Goal: Obtain resource: Download file/media

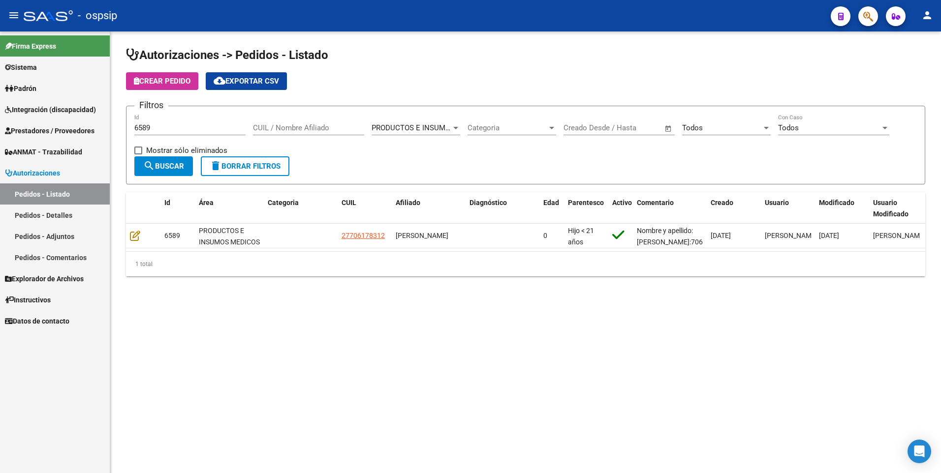
click at [66, 131] on span "Prestadores / Proveedores" at bounding box center [50, 130] width 90 height 11
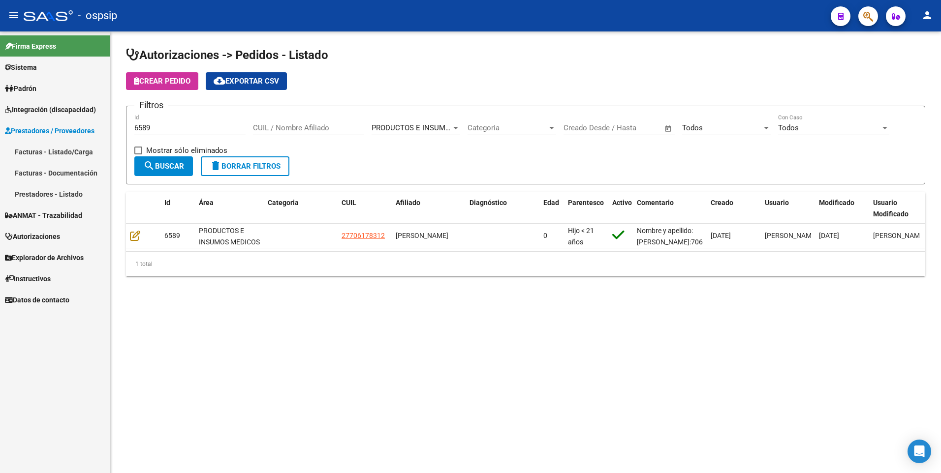
click at [65, 144] on link "Facturas - Listado/Carga" at bounding box center [55, 151] width 110 height 21
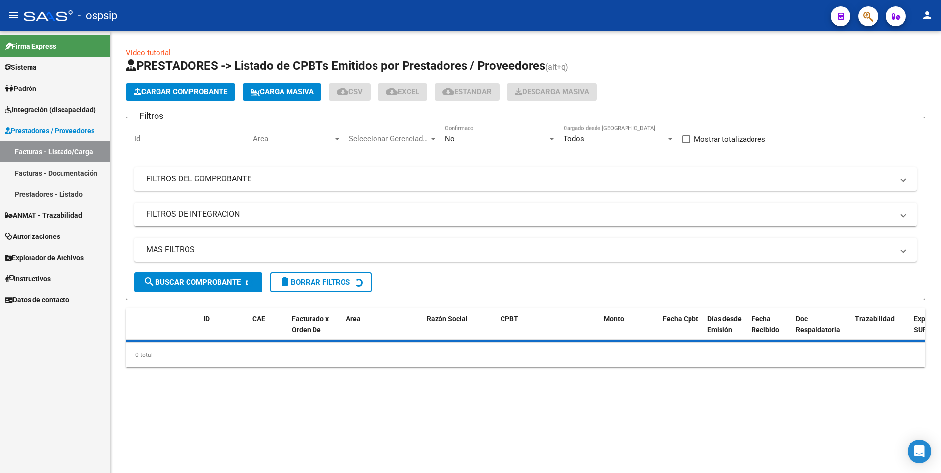
click at [211, 176] on mat-panel-title "FILTROS DEL COMPROBANTE" at bounding box center [519, 179] width 747 height 11
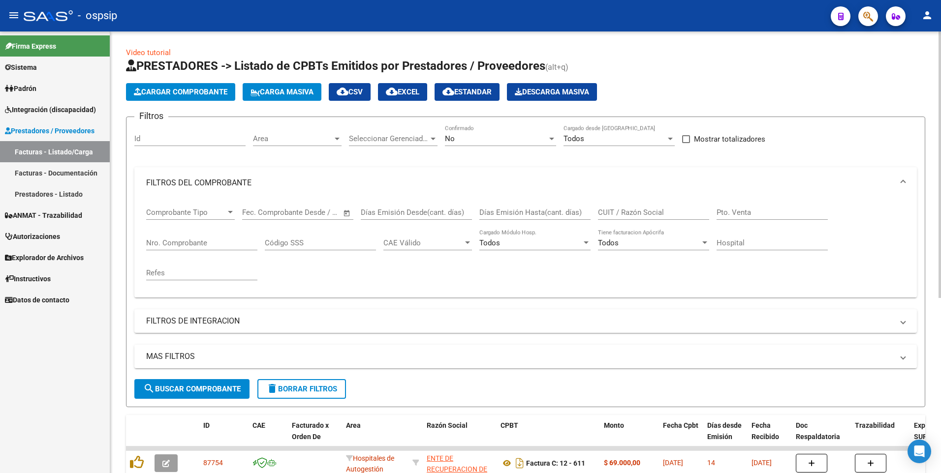
click at [210, 248] on div "Nro. Comprobante" at bounding box center [201, 239] width 111 height 21
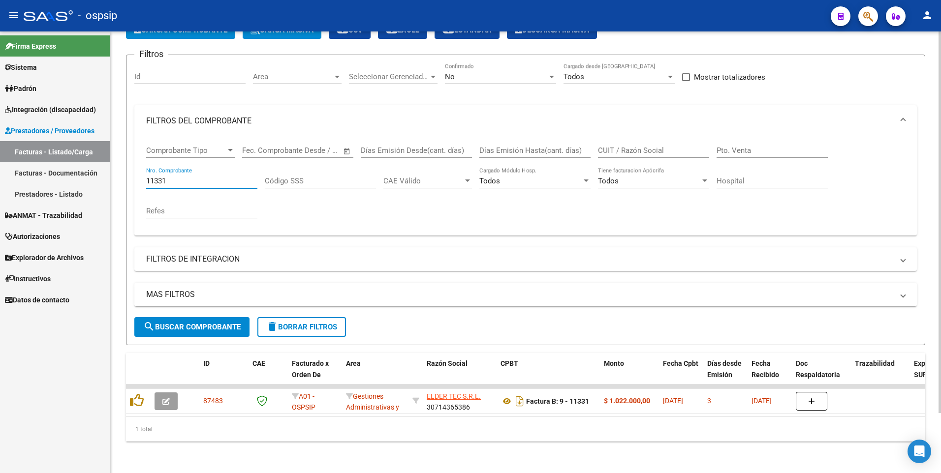
scroll to position [69, 0]
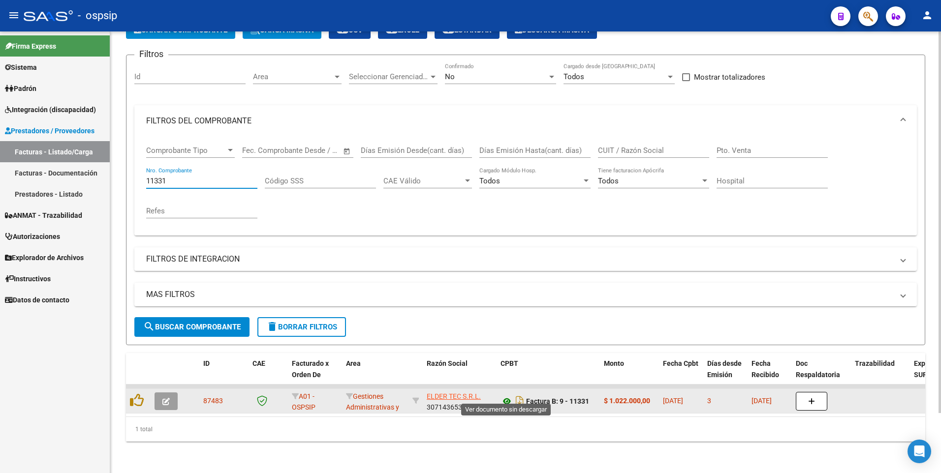
type input "11331"
click at [506, 399] on icon at bounding box center [506, 402] width 13 height 12
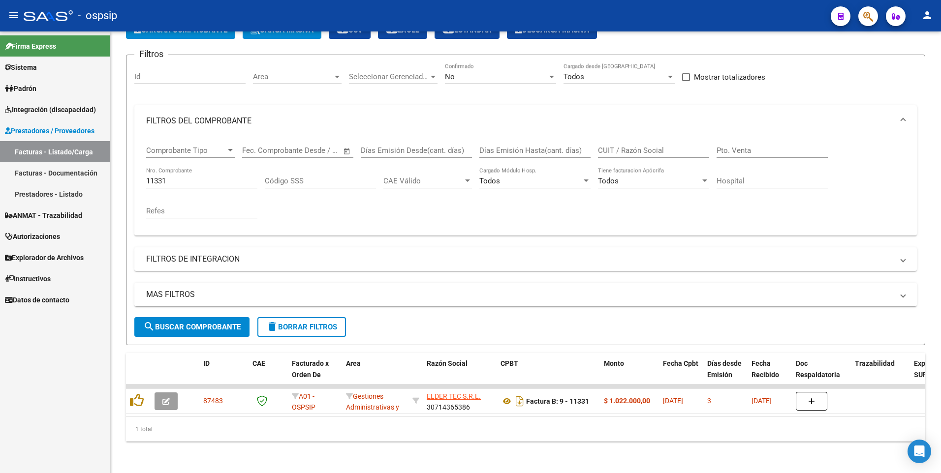
click at [45, 230] on link "Autorizaciones" at bounding box center [55, 236] width 110 height 21
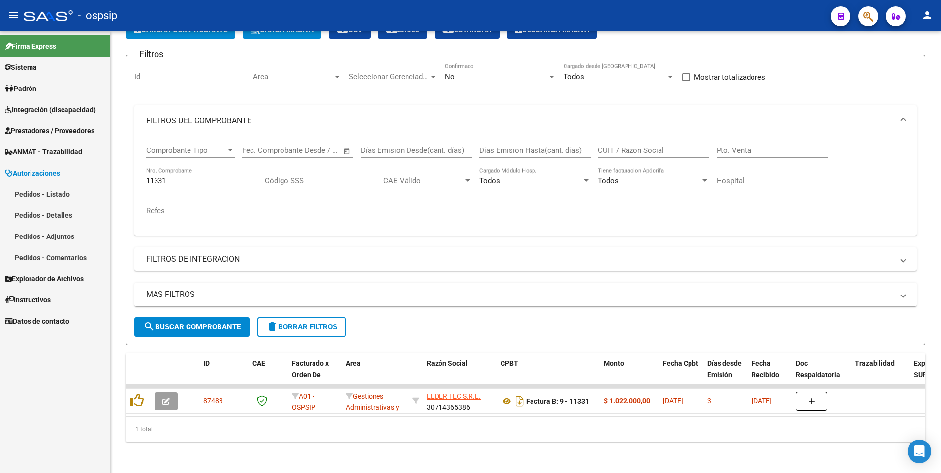
click at [48, 203] on link "Pedidos - Listado" at bounding box center [55, 194] width 110 height 21
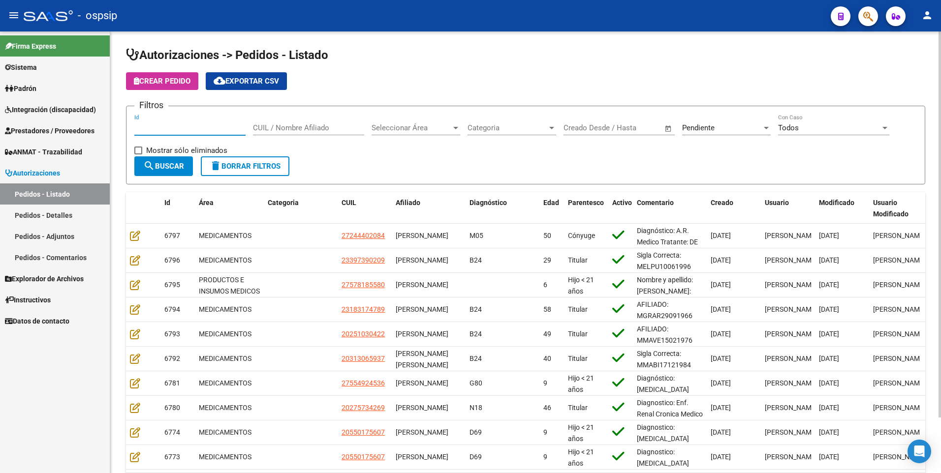
click at [179, 124] on input "Id" at bounding box center [189, 127] width 111 height 9
type input "6579"
click at [449, 123] on div "Seleccionar Área Seleccionar Área" at bounding box center [415, 124] width 89 height 21
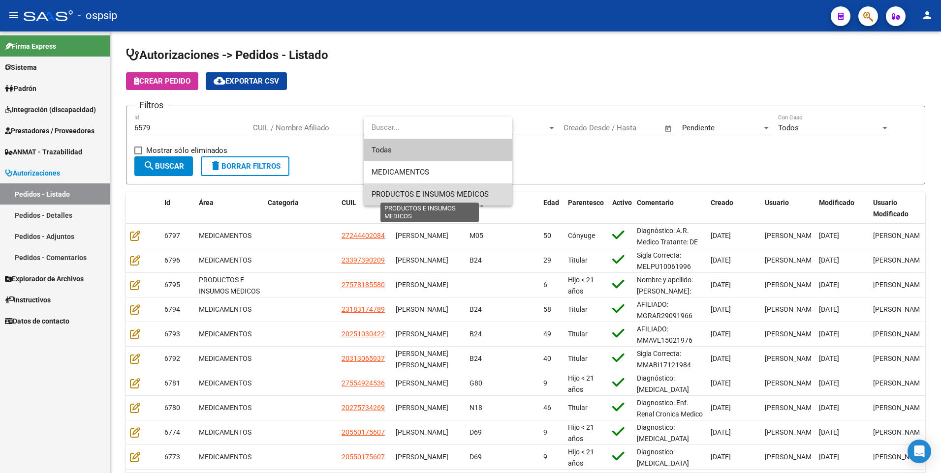
click at [445, 191] on span "PRODUCTOS E INSUMOS MEDICOS" at bounding box center [429, 194] width 117 height 9
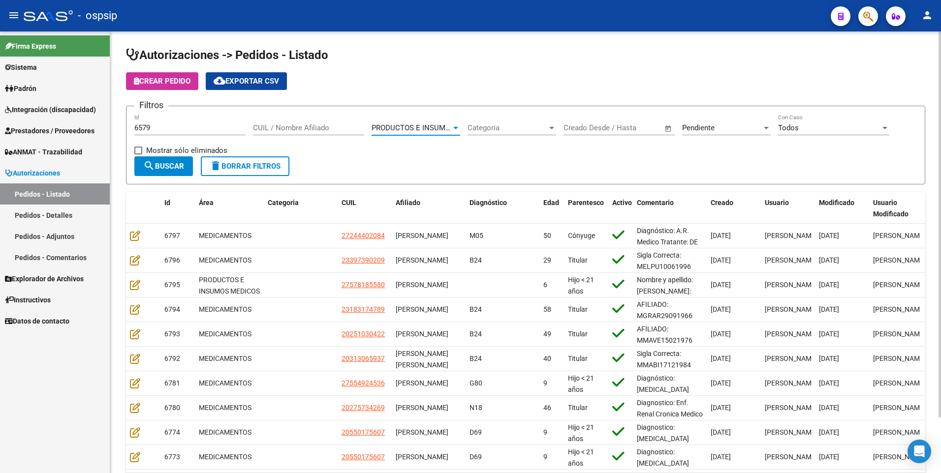
click at [730, 129] on div "Pendiente" at bounding box center [722, 127] width 80 height 9
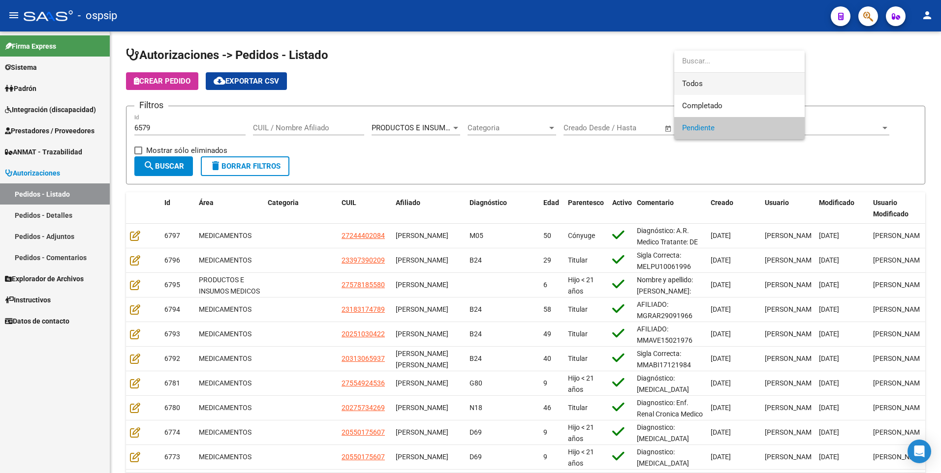
click at [706, 83] on span "Todos" at bounding box center [739, 84] width 115 height 22
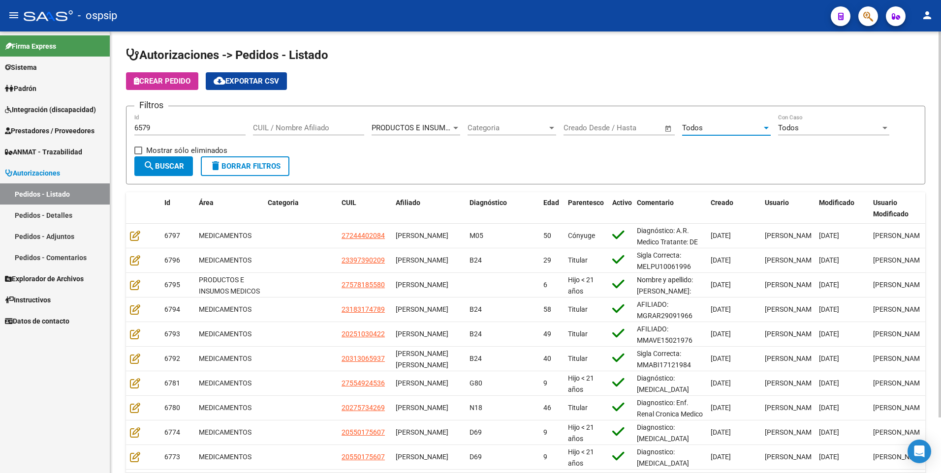
click at [176, 167] on span "search Buscar" at bounding box center [163, 166] width 41 height 9
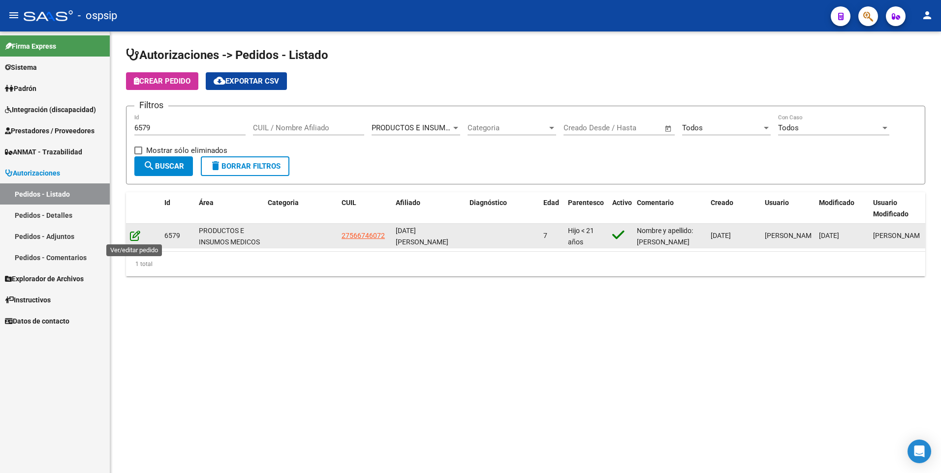
click at [135, 238] on icon at bounding box center [135, 235] width 10 height 11
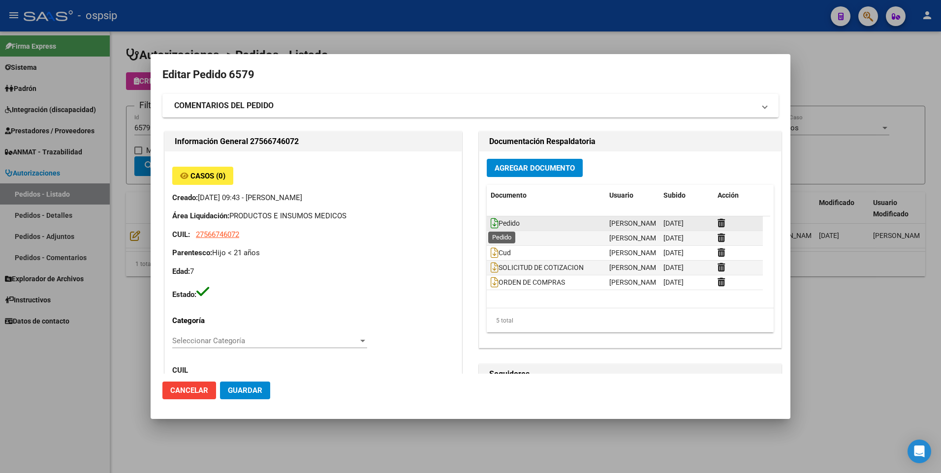
click at [491, 226] on icon at bounding box center [495, 223] width 8 height 11
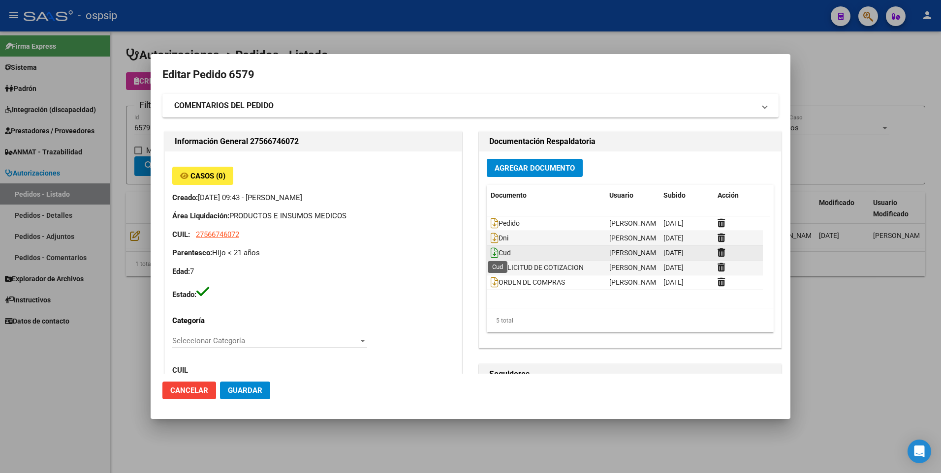
click at [491, 252] on icon at bounding box center [495, 252] width 8 height 11
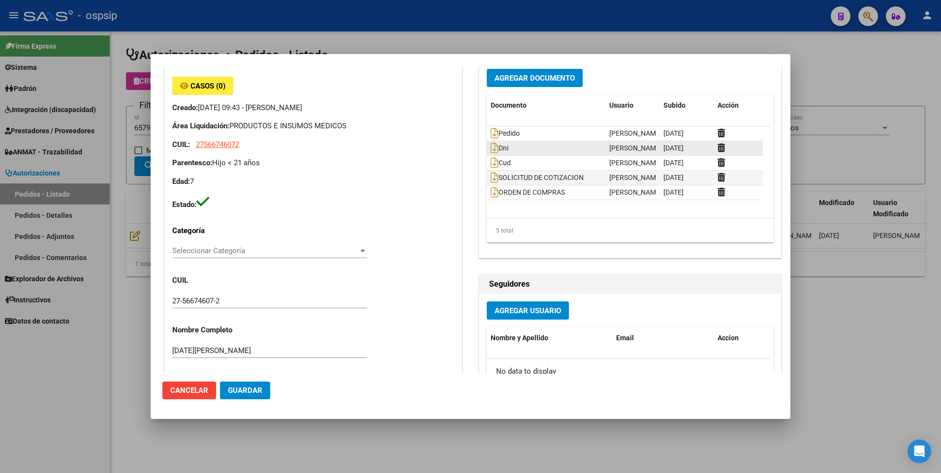
scroll to position [98, 0]
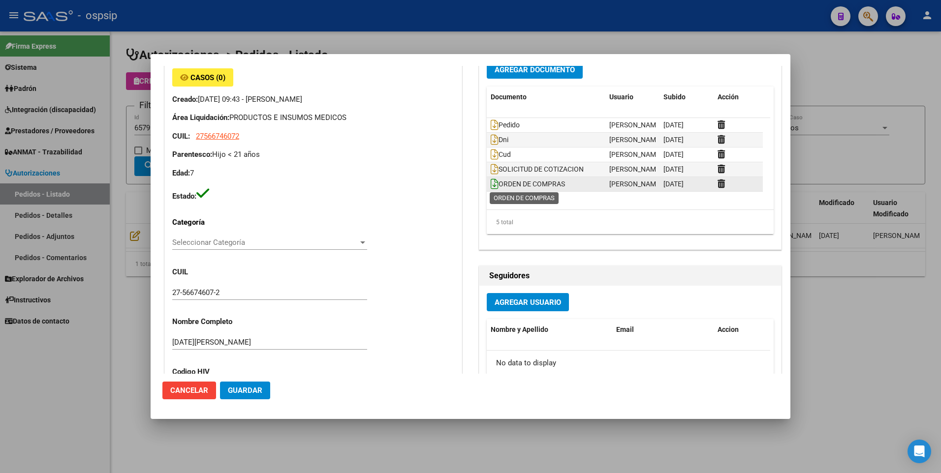
click at [492, 184] on icon at bounding box center [495, 184] width 8 height 11
click at [837, 79] on div at bounding box center [470, 236] width 941 height 473
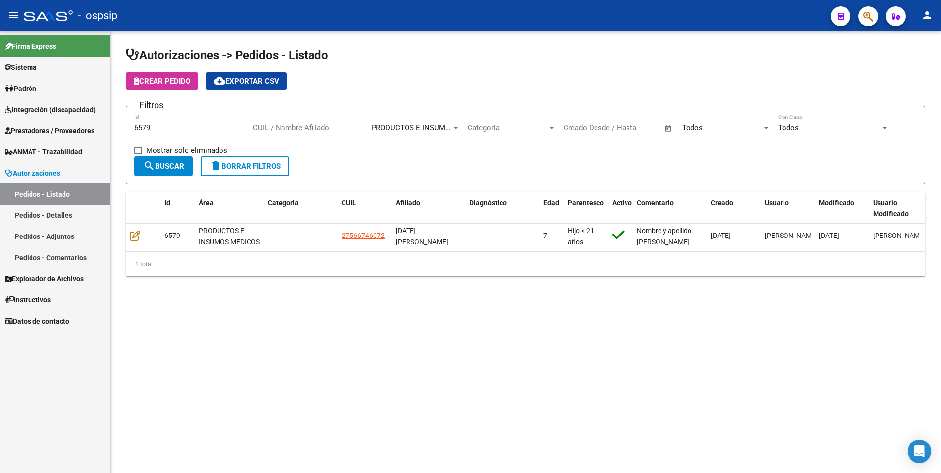
click at [58, 132] on span "Prestadores / Proveedores" at bounding box center [50, 130] width 90 height 11
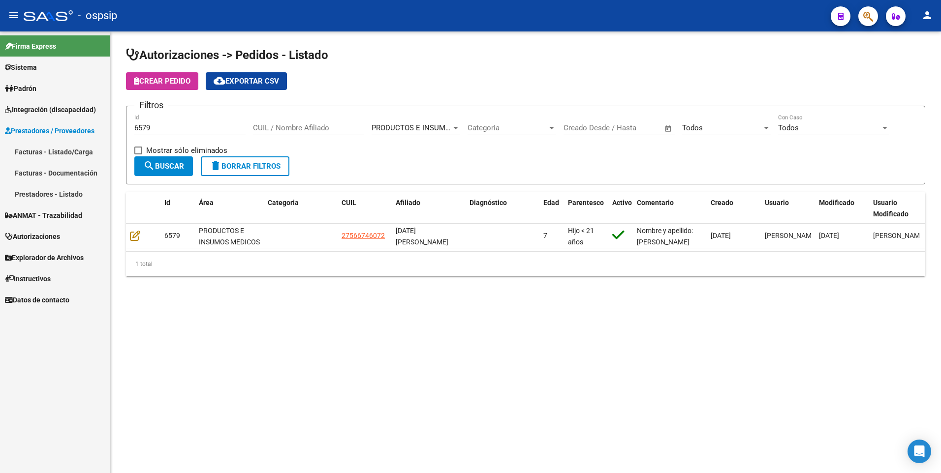
click at [59, 148] on link "Facturas - Listado/Carga" at bounding box center [55, 151] width 110 height 21
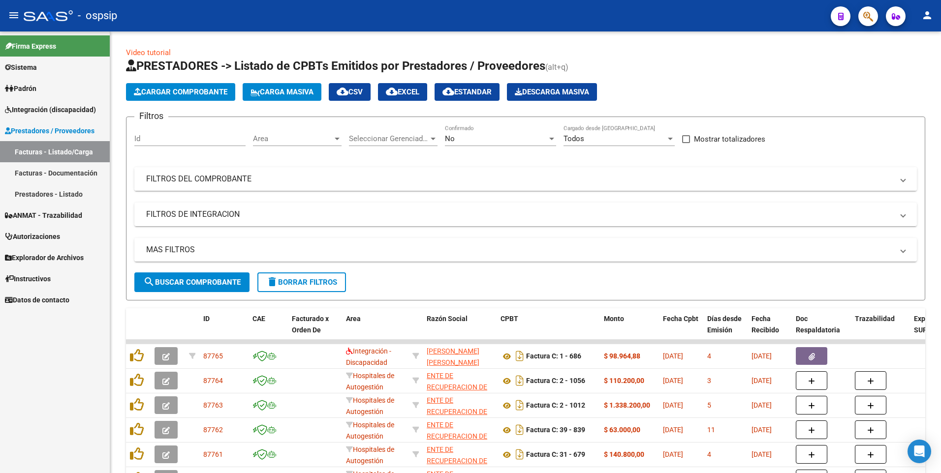
click at [211, 173] on mat-expansion-panel-header "FILTROS DEL COMPROBANTE" at bounding box center [525, 179] width 782 height 24
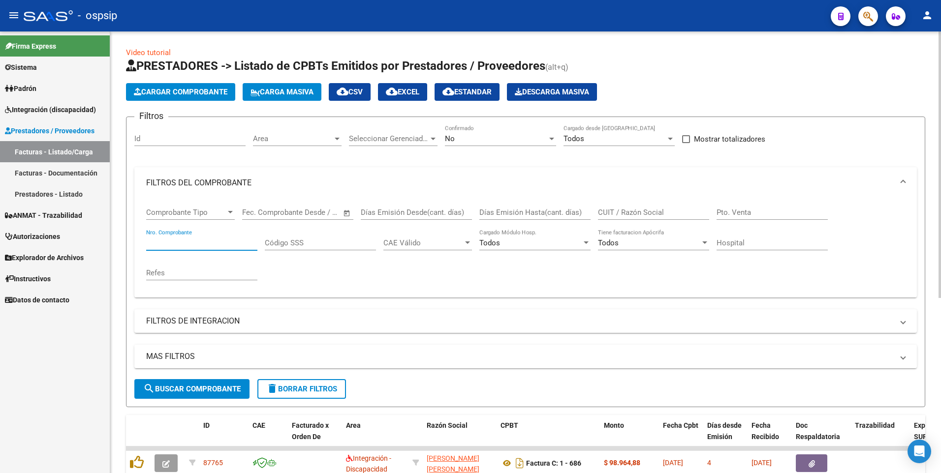
click at [219, 244] on input "Nro. Comprobante" at bounding box center [201, 243] width 111 height 9
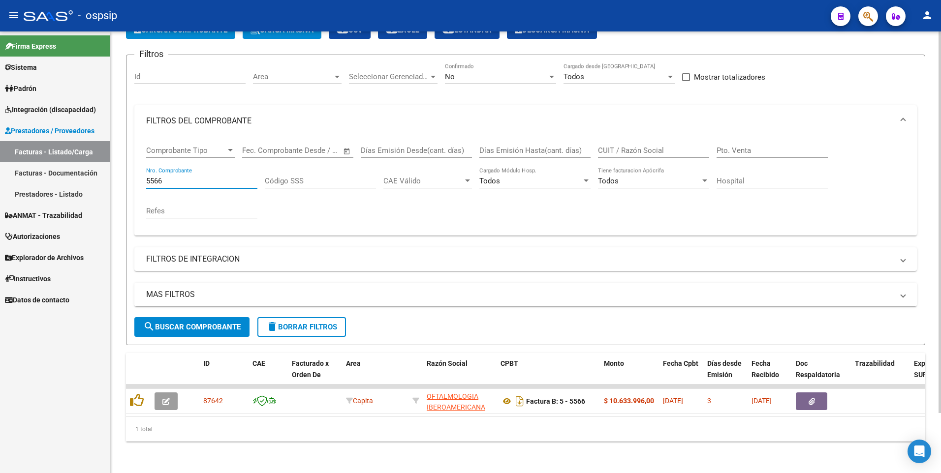
scroll to position [69, 0]
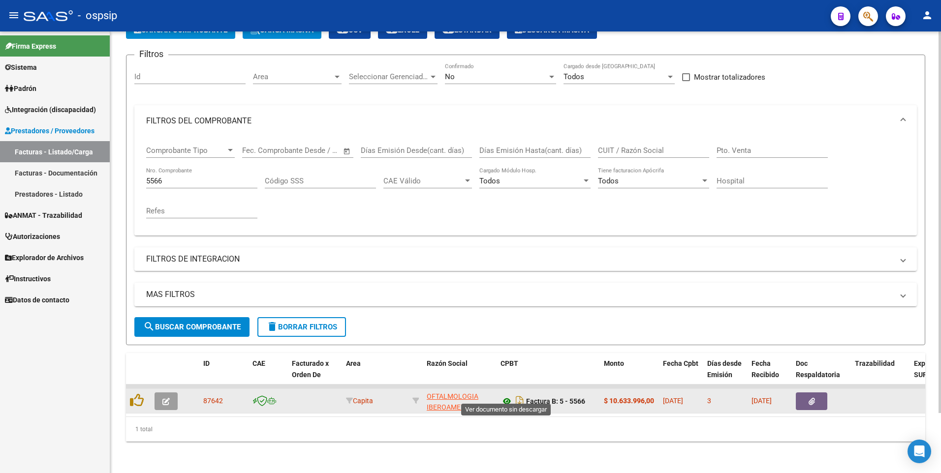
click at [506, 396] on icon at bounding box center [506, 402] width 13 height 12
click at [816, 398] on button "button" at bounding box center [811, 402] width 31 height 18
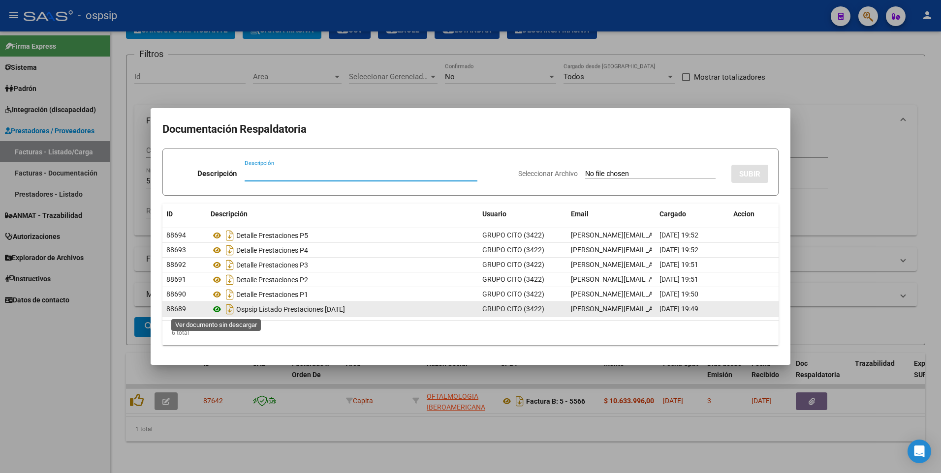
click at [217, 310] on icon at bounding box center [217, 310] width 13 height 12
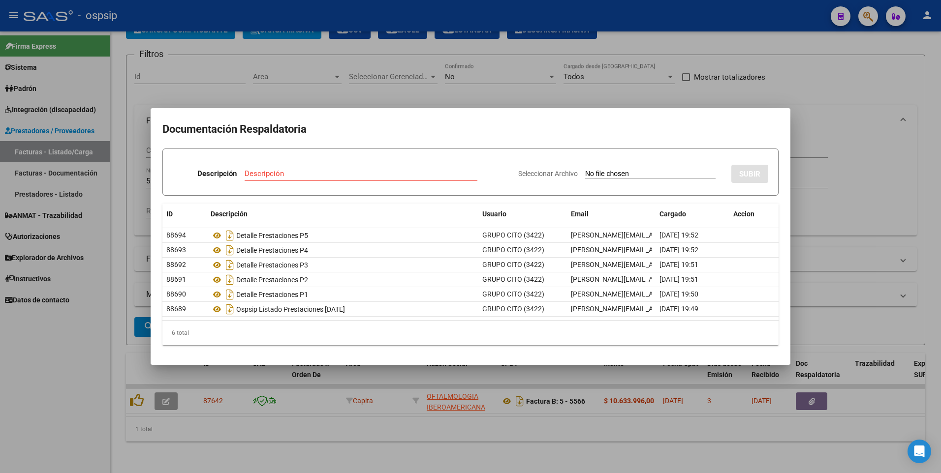
click at [809, 123] on div at bounding box center [470, 236] width 941 height 473
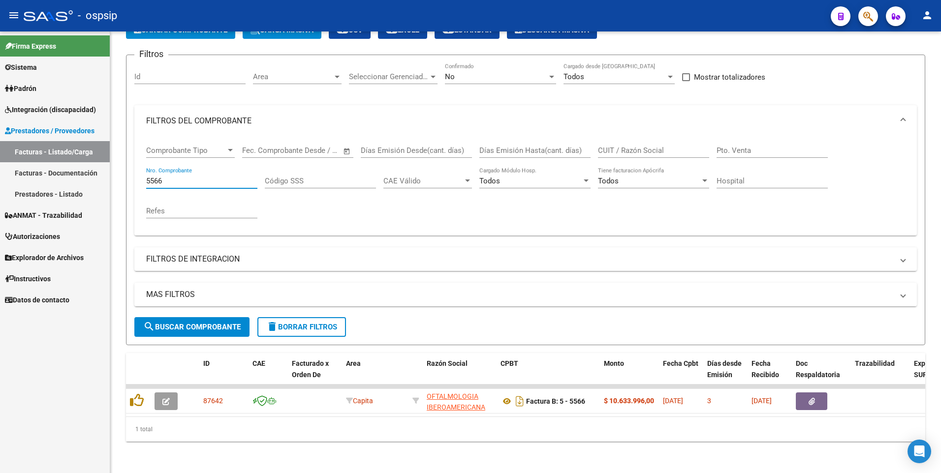
drag, startPoint x: 170, startPoint y: 173, endPoint x: 50, endPoint y: 182, distance: 119.9
click at [50, 182] on mat-sidenav-container "Firma Express Sistema Usuarios Todos los Usuarios Padrón Afiliados Empadronados…" at bounding box center [470, 252] width 941 height 442
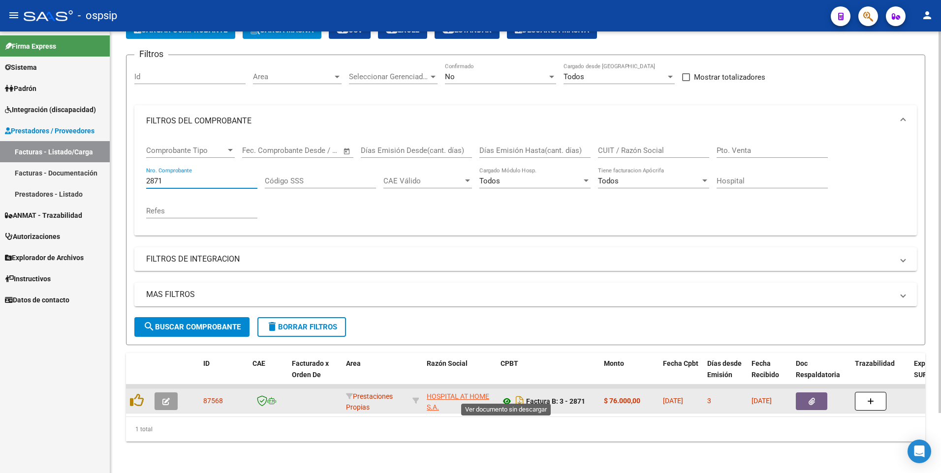
click at [503, 398] on icon at bounding box center [506, 402] width 13 height 12
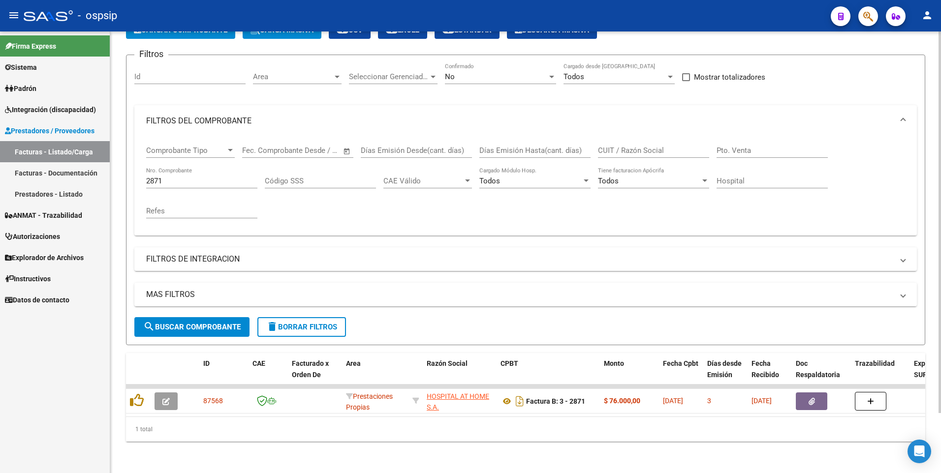
click at [838, 66] on div "Filtros Id Area Area Seleccionar Gerenciador Seleccionar Gerenciador No Confirm…" at bounding box center [525, 190] width 782 height 254
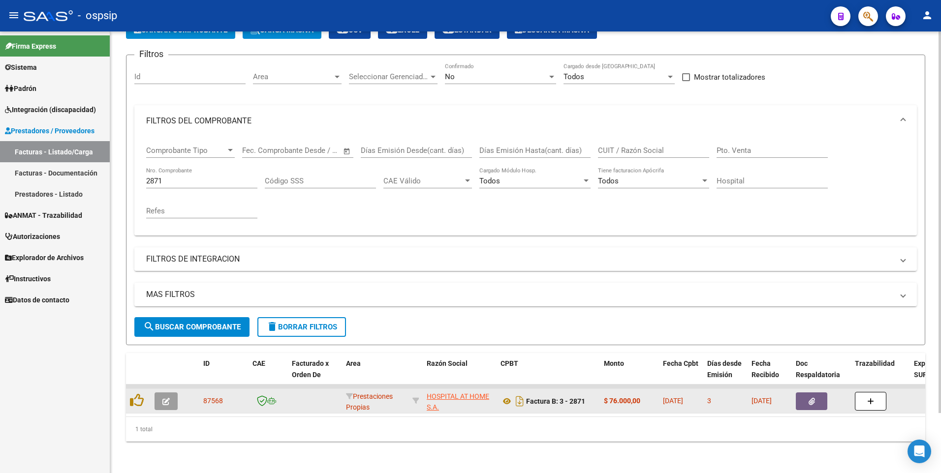
click at [809, 398] on icon "button" at bounding box center [811, 401] width 6 height 7
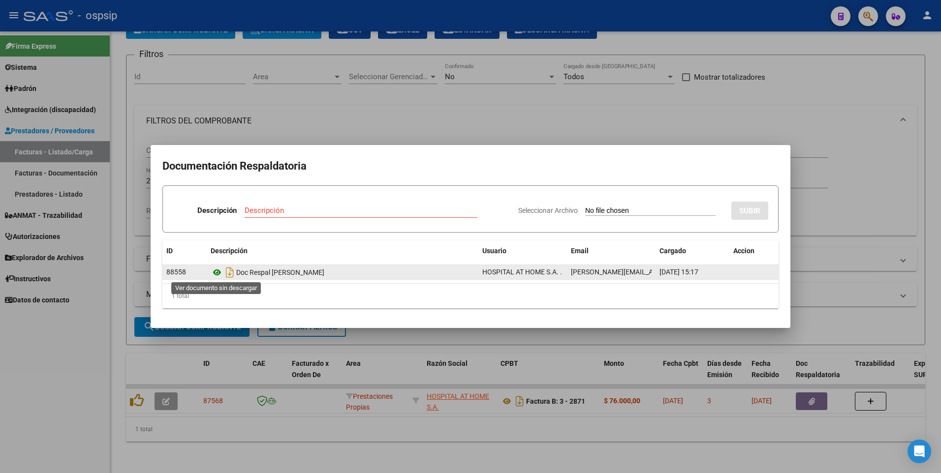
click at [213, 270] on icon at bounding box center [217, 273] width 13 height 12
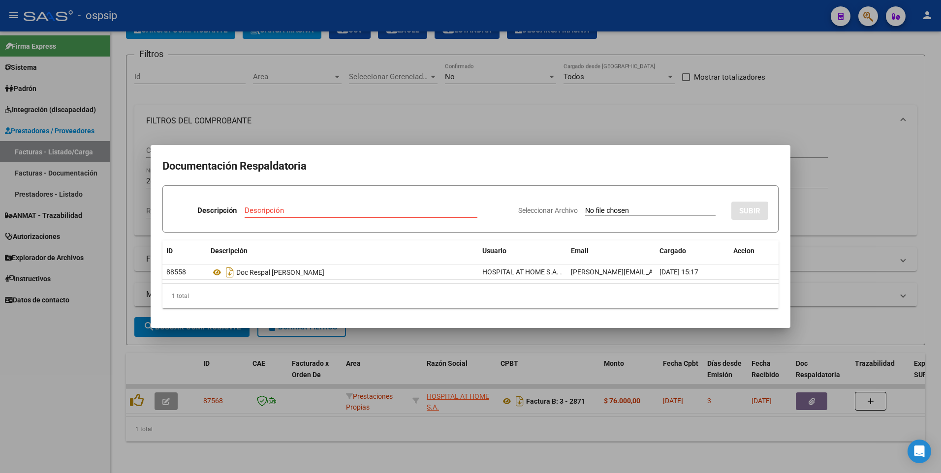
click at [858, 62] on div at bounding box center [470, 236] width 941 height 473
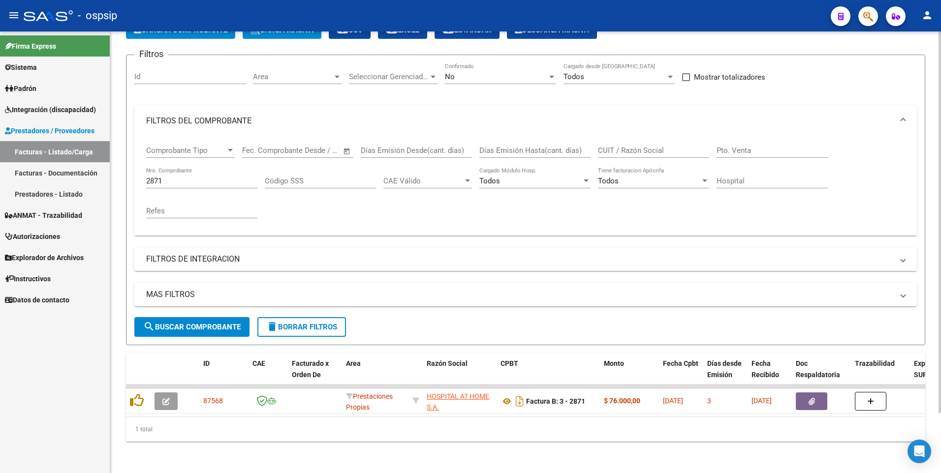
drag, startPoint x: 184, startPoint y: 179, endPoint x: 178, endPoint y: 179, distance: 5.9
click at [178, 179] on div "2871 Nro. Comprobante" at bounding box center [201, 177] width 111 height 21
click at [177, 177] on input "2871" at bounding box center [201, 181] width 111 height 9
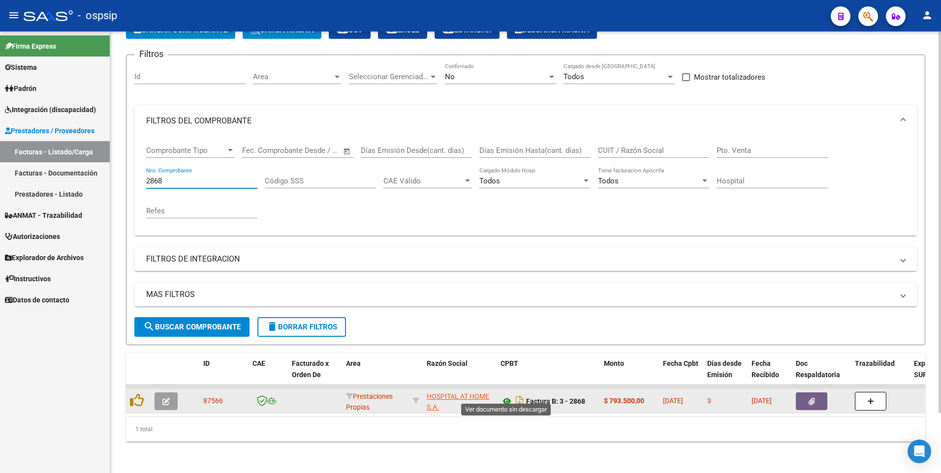
type input "2868"
click at [508, 396] on icon at bounding box center [506, 402] width 13 height 12
click at [809, 398] on icon "button" at bounding box center [811, 401] width 6 height 7
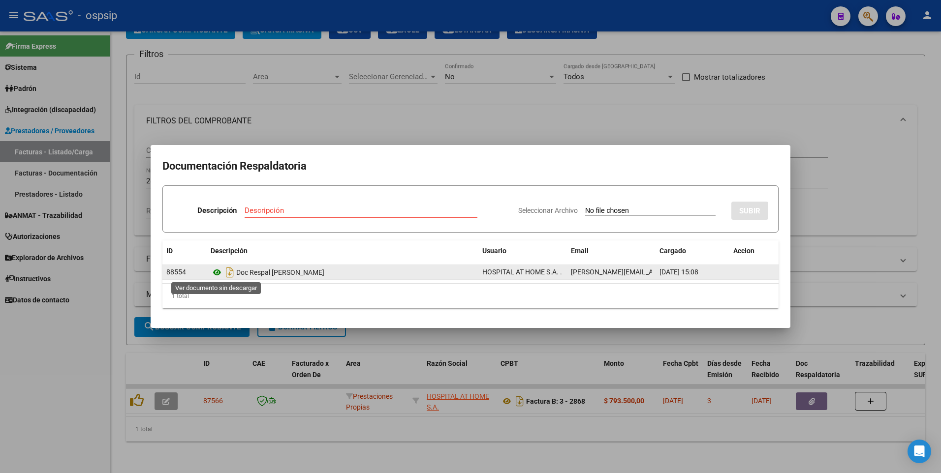
click at [214, 273] on icon at bounding box center [217, 273] width 13 height 12
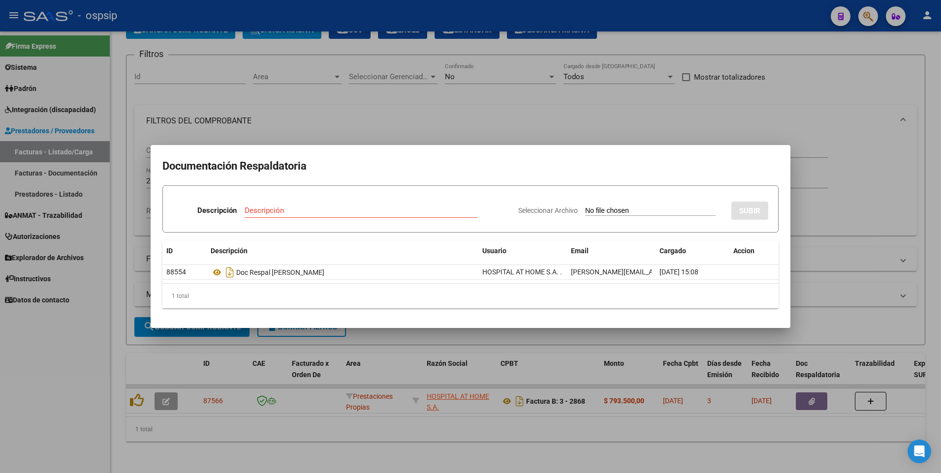
click at [789, 90] on div at bounding box center [470, 236] width 941 height 473
